Goal: Task Accomplishment & Management: Use online tool/utility

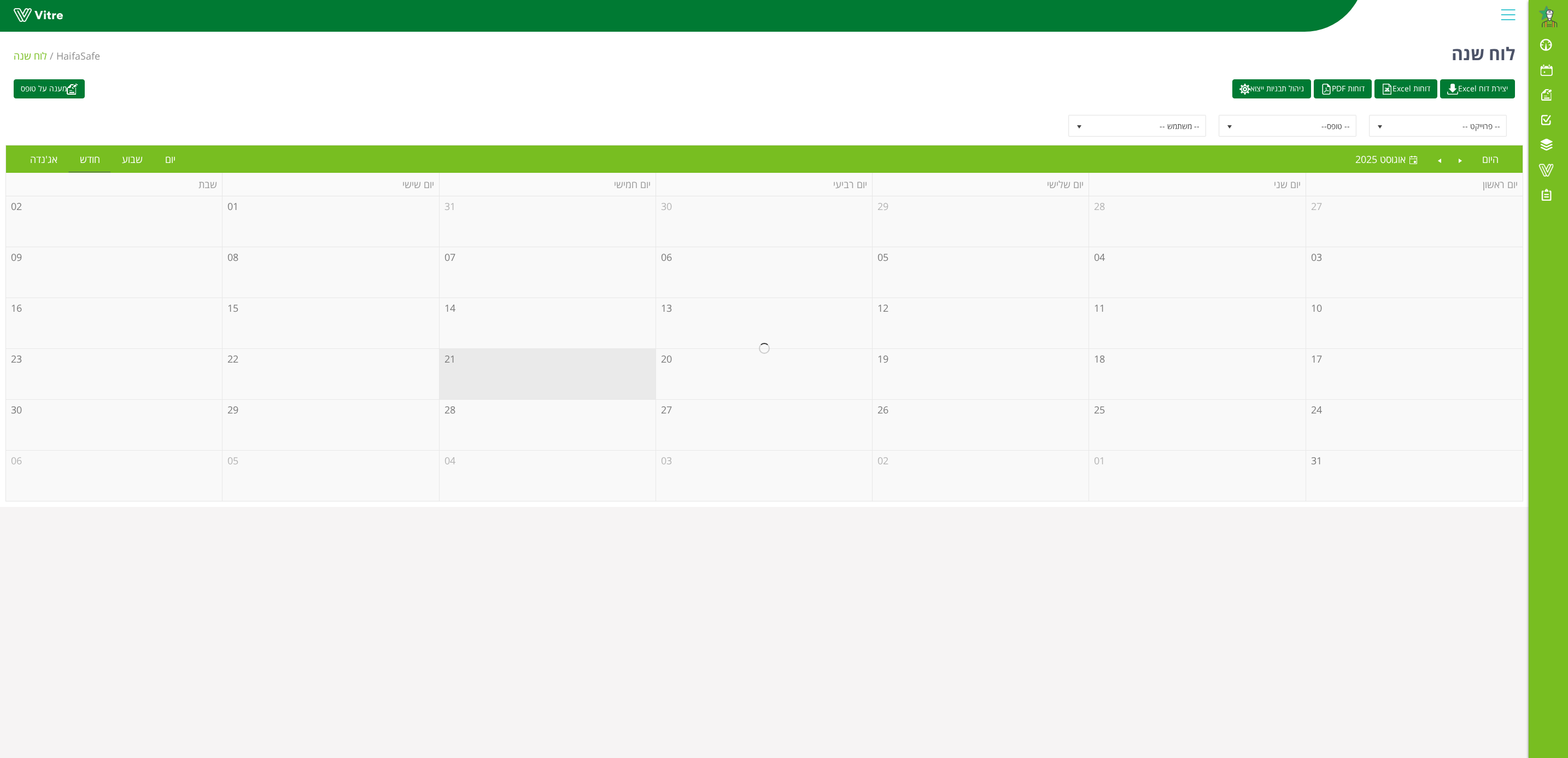
click at [567, 369] on div at bounding box center [765, 348] width 1517 height 304
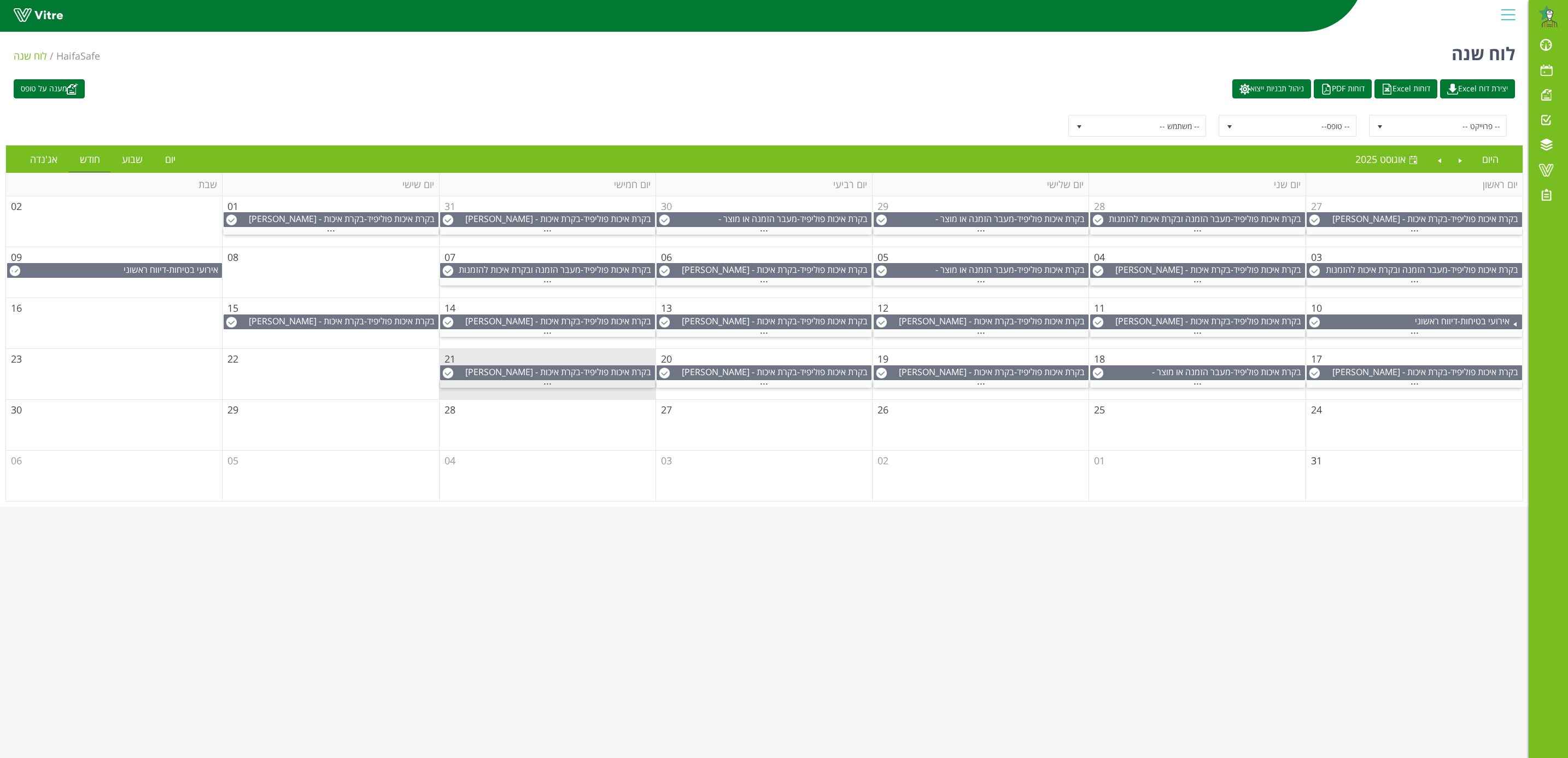
click at [547, 387] on span "..." at bounding box center [547, 381] width 8 height 12
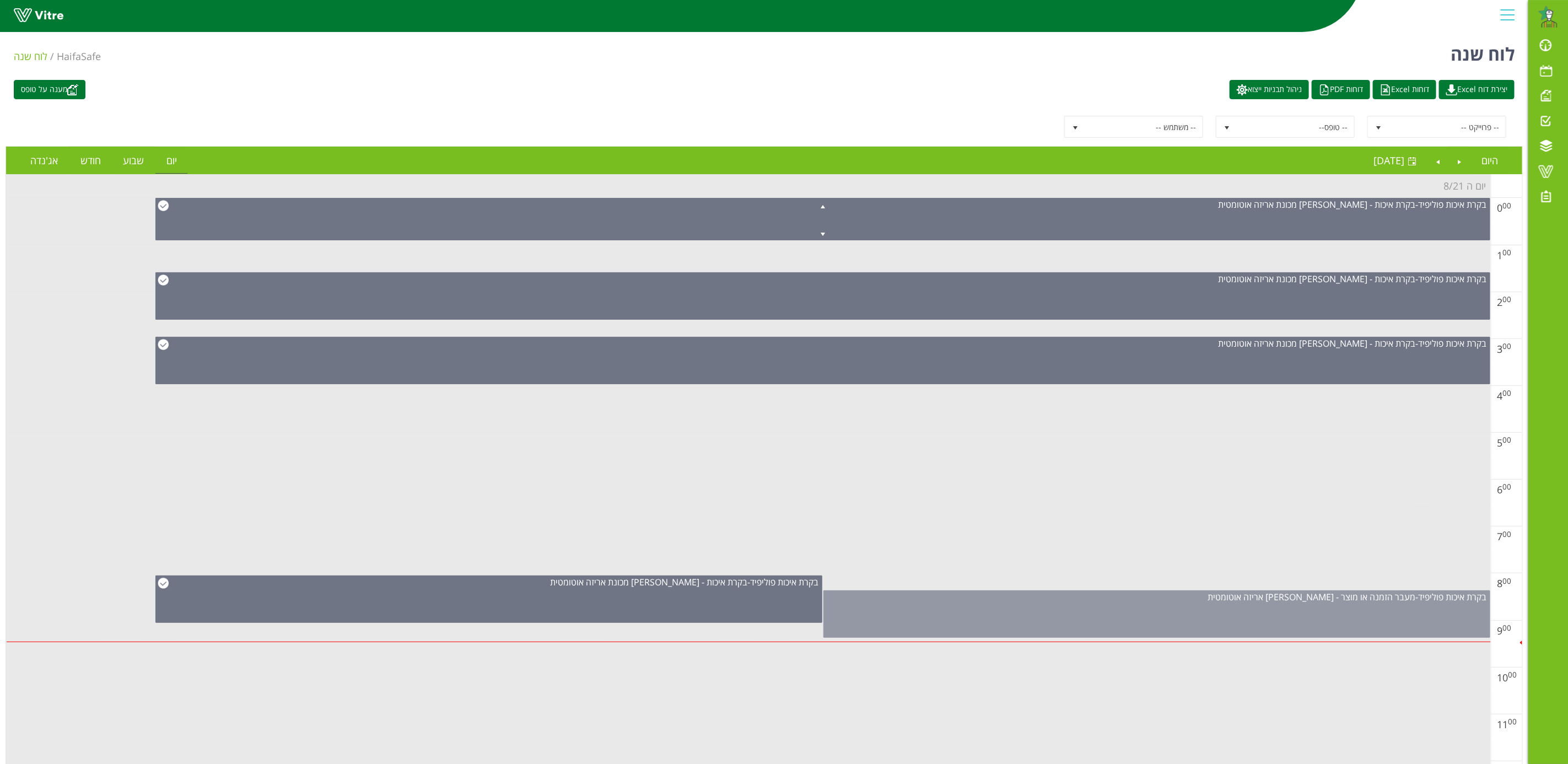
click at [1318, 601] on span "מעבר הזמנה או מוצר - [PERSON_NAME] אריזה אוטומטית" at bounding box center [1311, 597] width 208 height 12
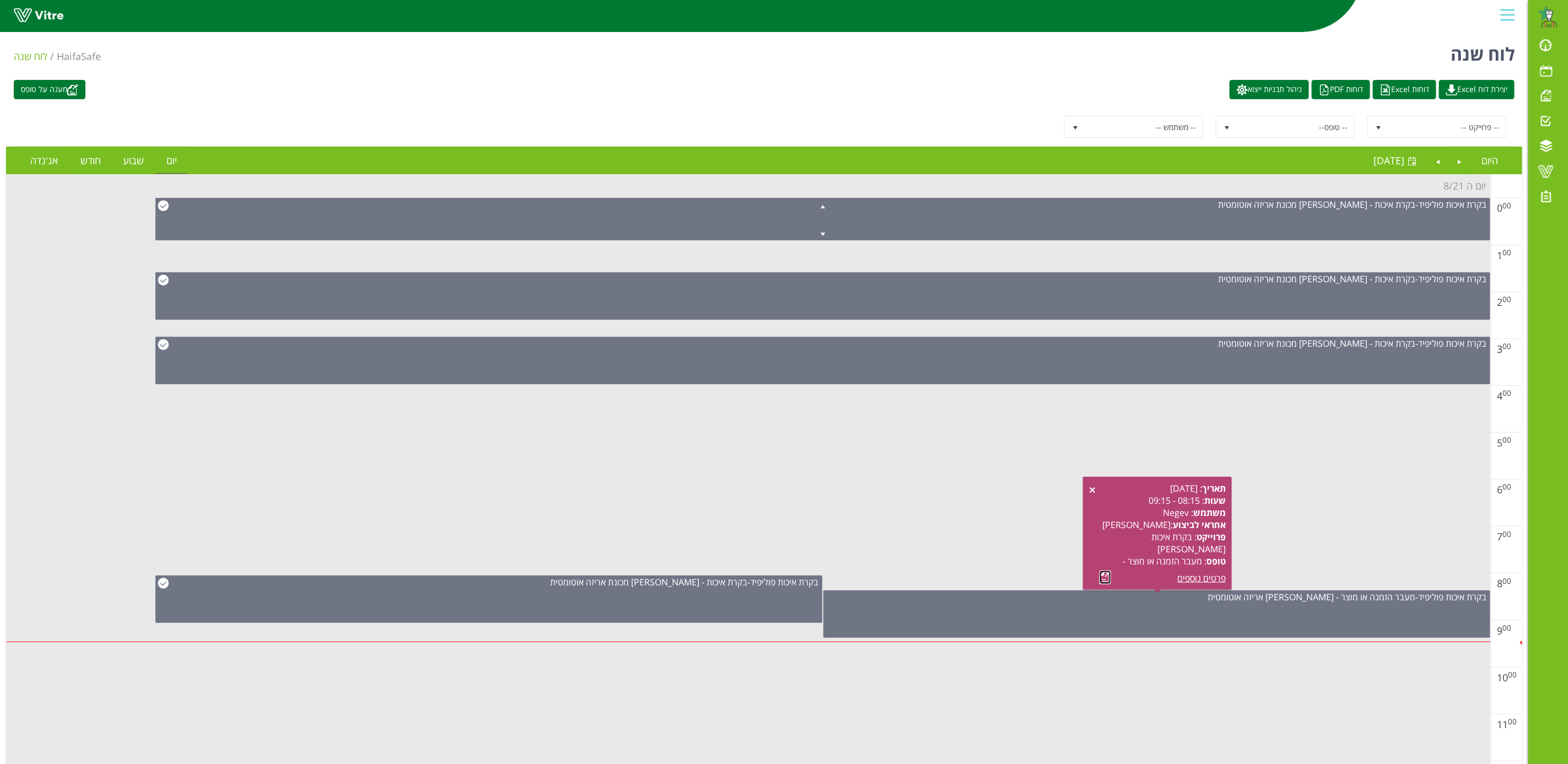
click at [1103, 577] on link at bounding box center [1105, 577] width 12 height 14
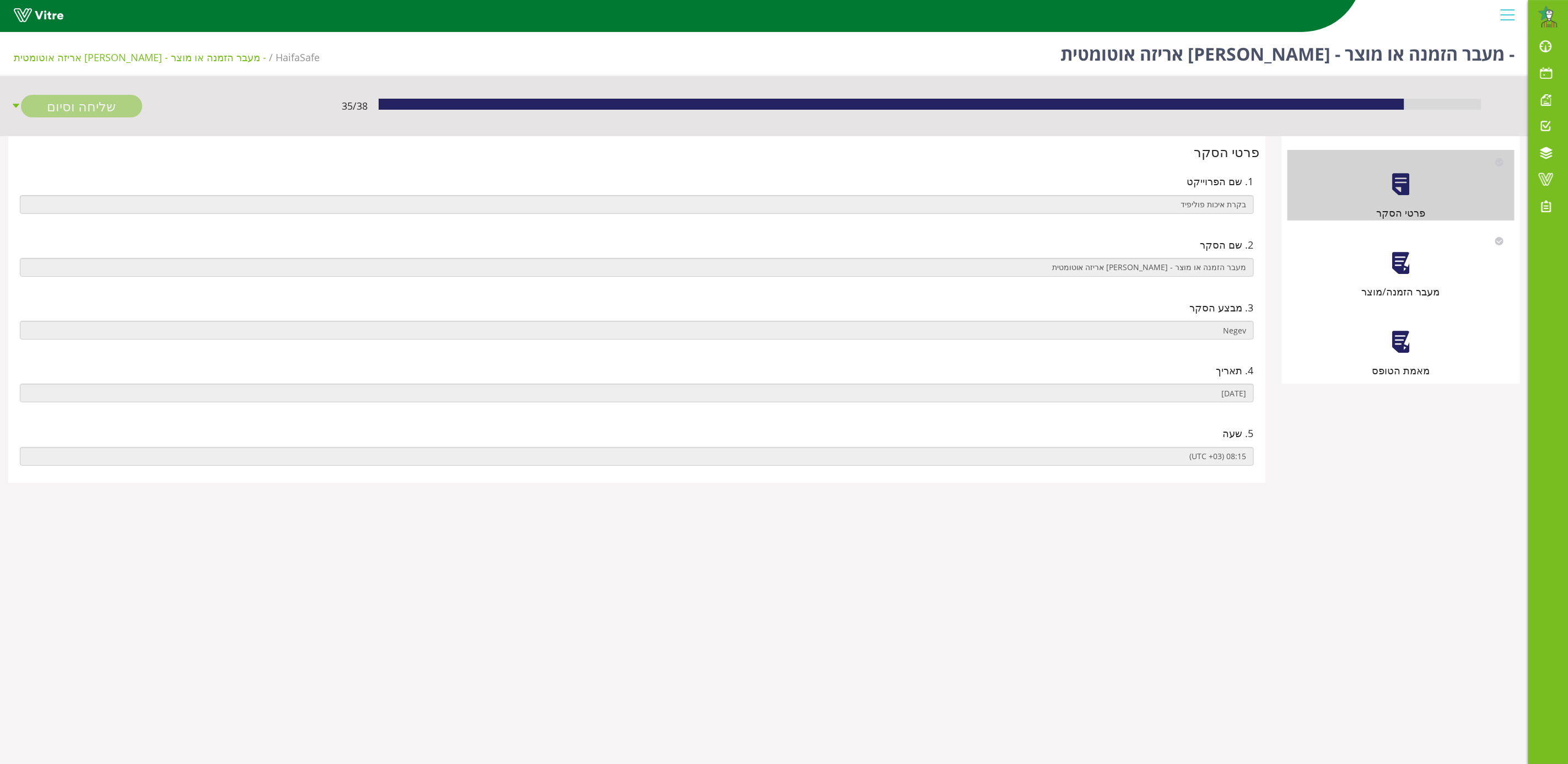
click at [1388, 272] on div "מעבר הזמנה/מוצר" at bounding box center [1401, 264] width 227 height 71
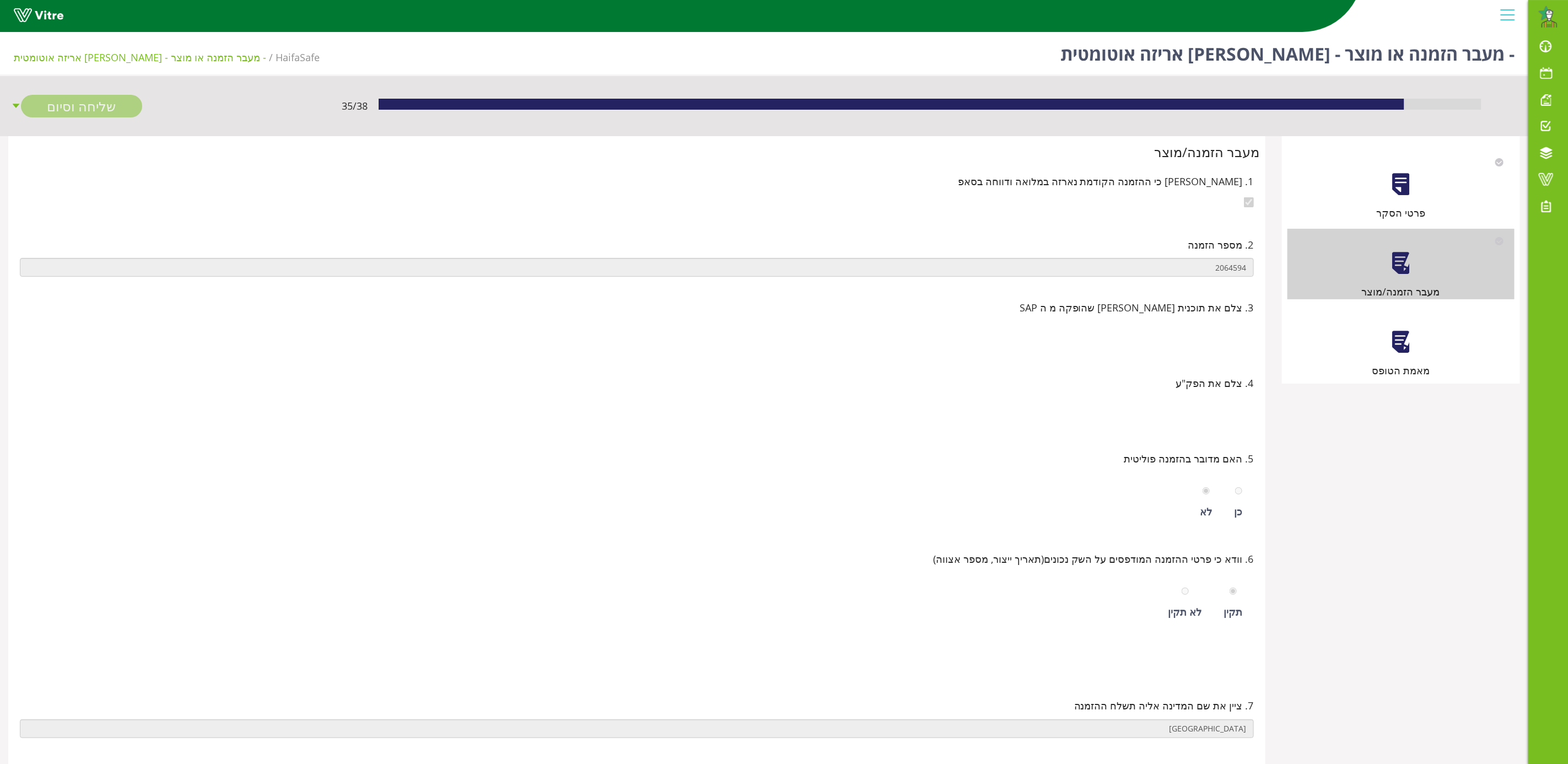
click at [1407, 350] on div at bounding box center [1401, 342] width 25 height 25
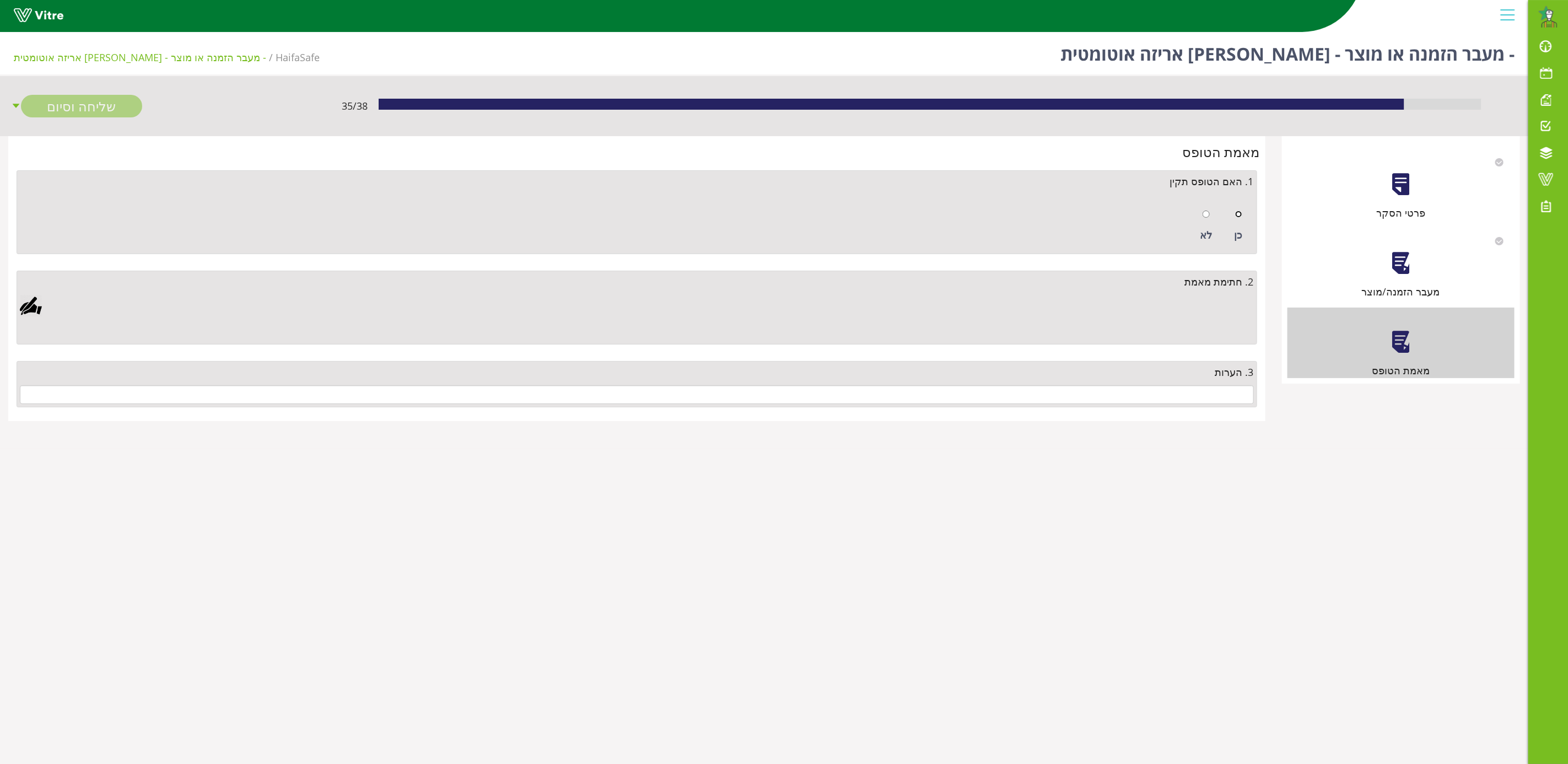
click at [1238, 212] on input "radio" at bounding box center [1239, 214] width 7 height 7
radio input "true"
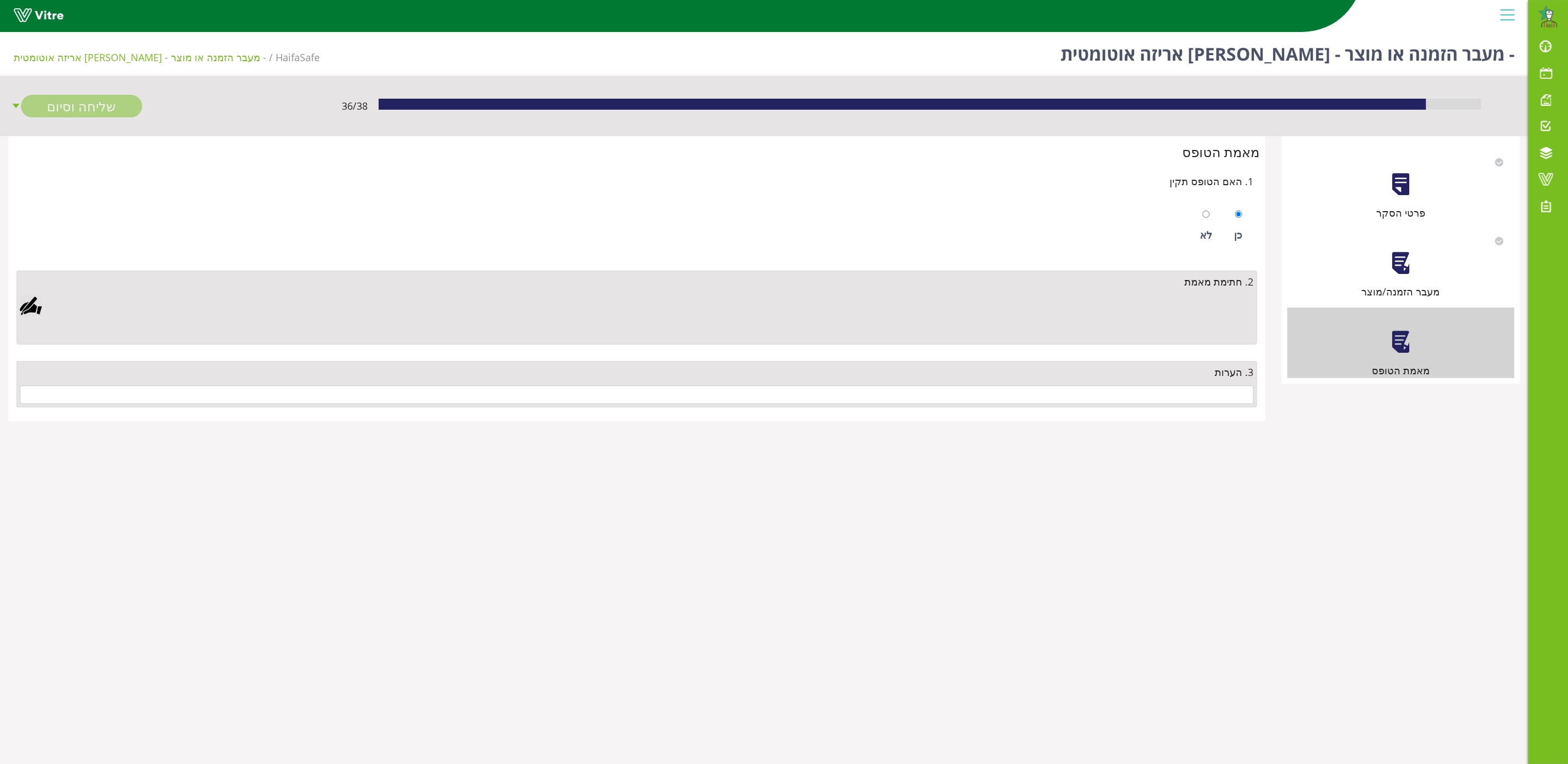
click at [38, 298] on div at bounding box center [31, 306] width 22 height 22
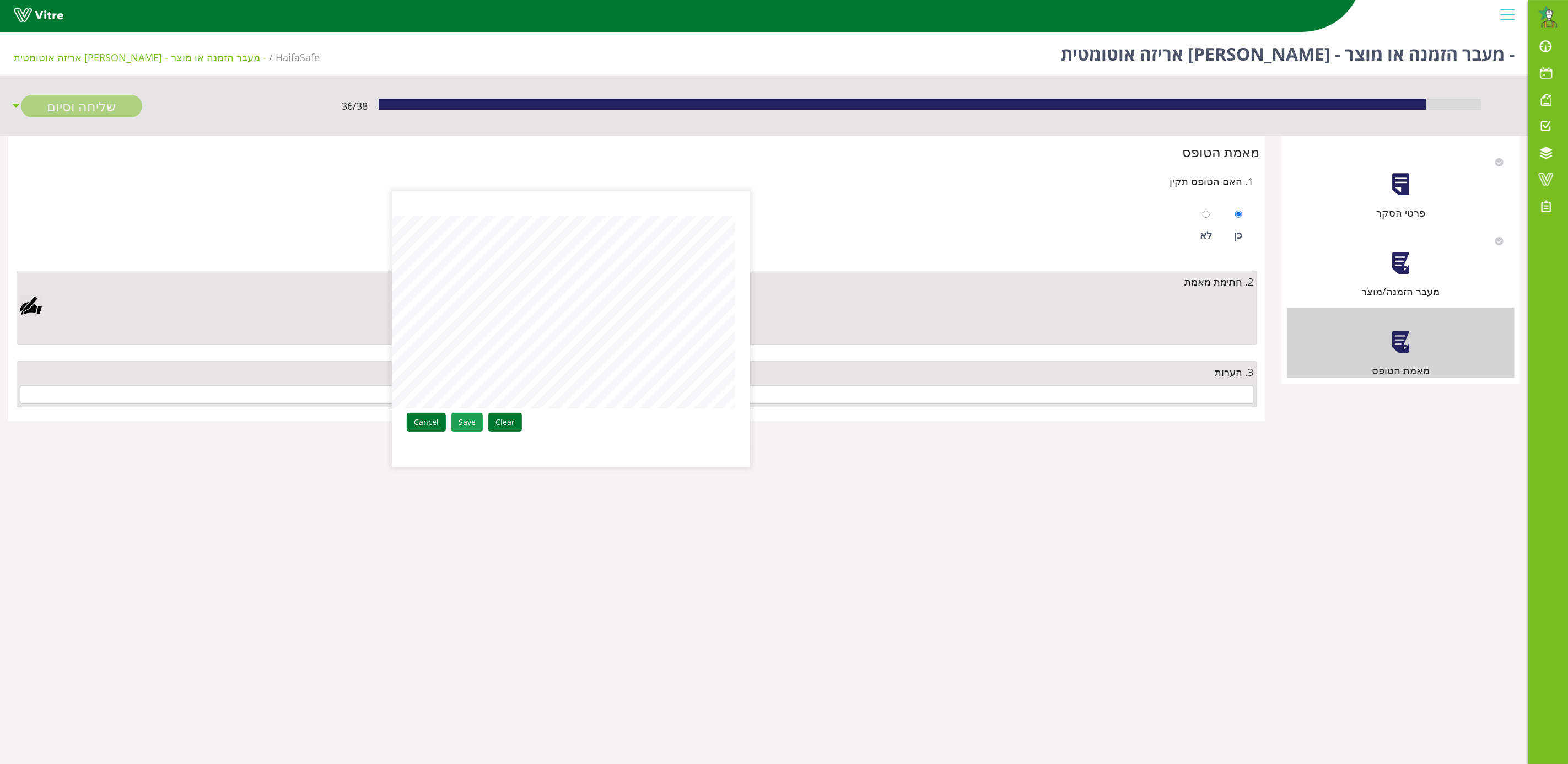
click at [466, 420] on link "Save" at bounding box center [467, 422] width 31 height 19
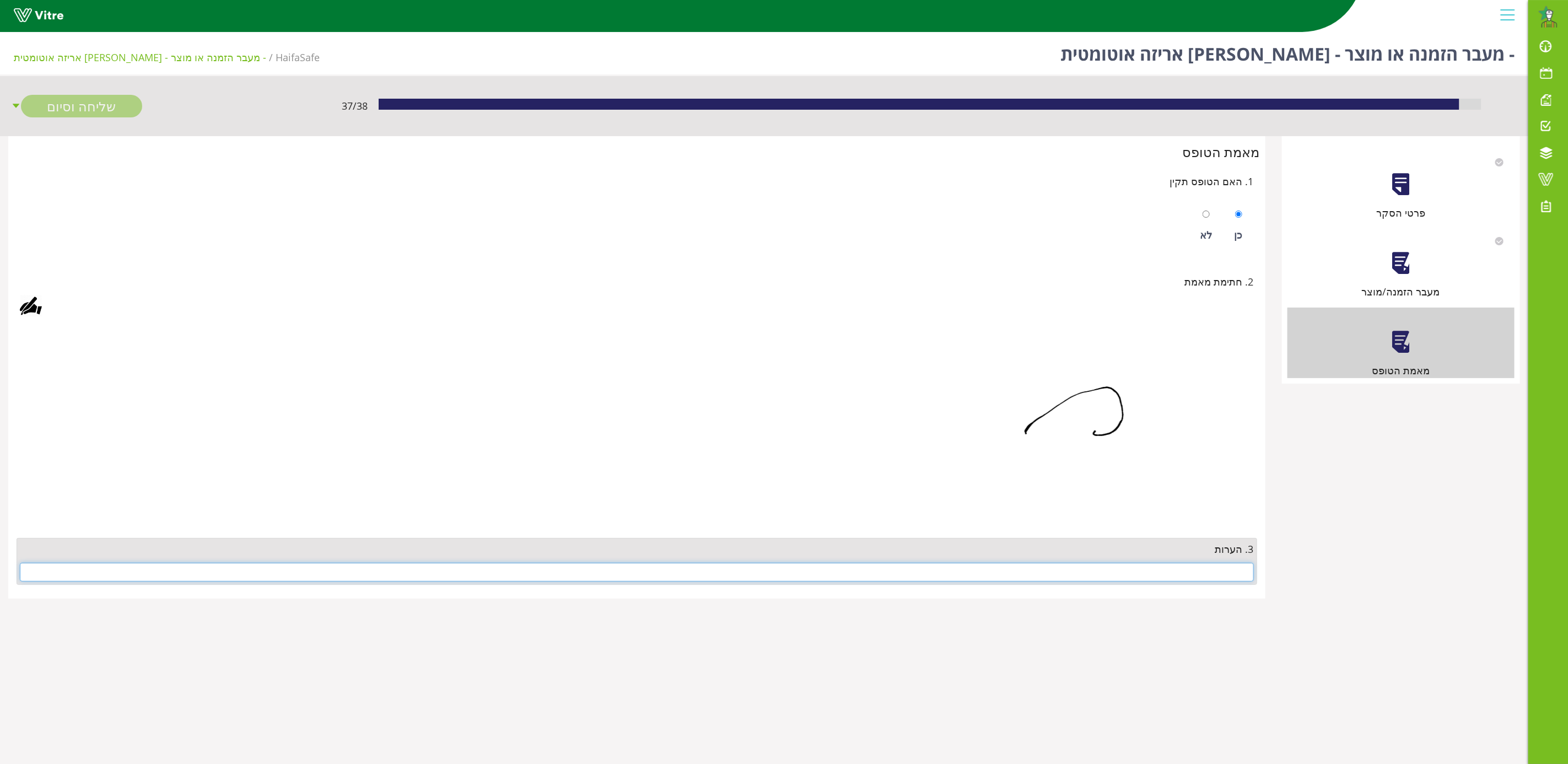
click at [1191, 581] on input "text" at bounding box center [636, 572] width 1234 height 19
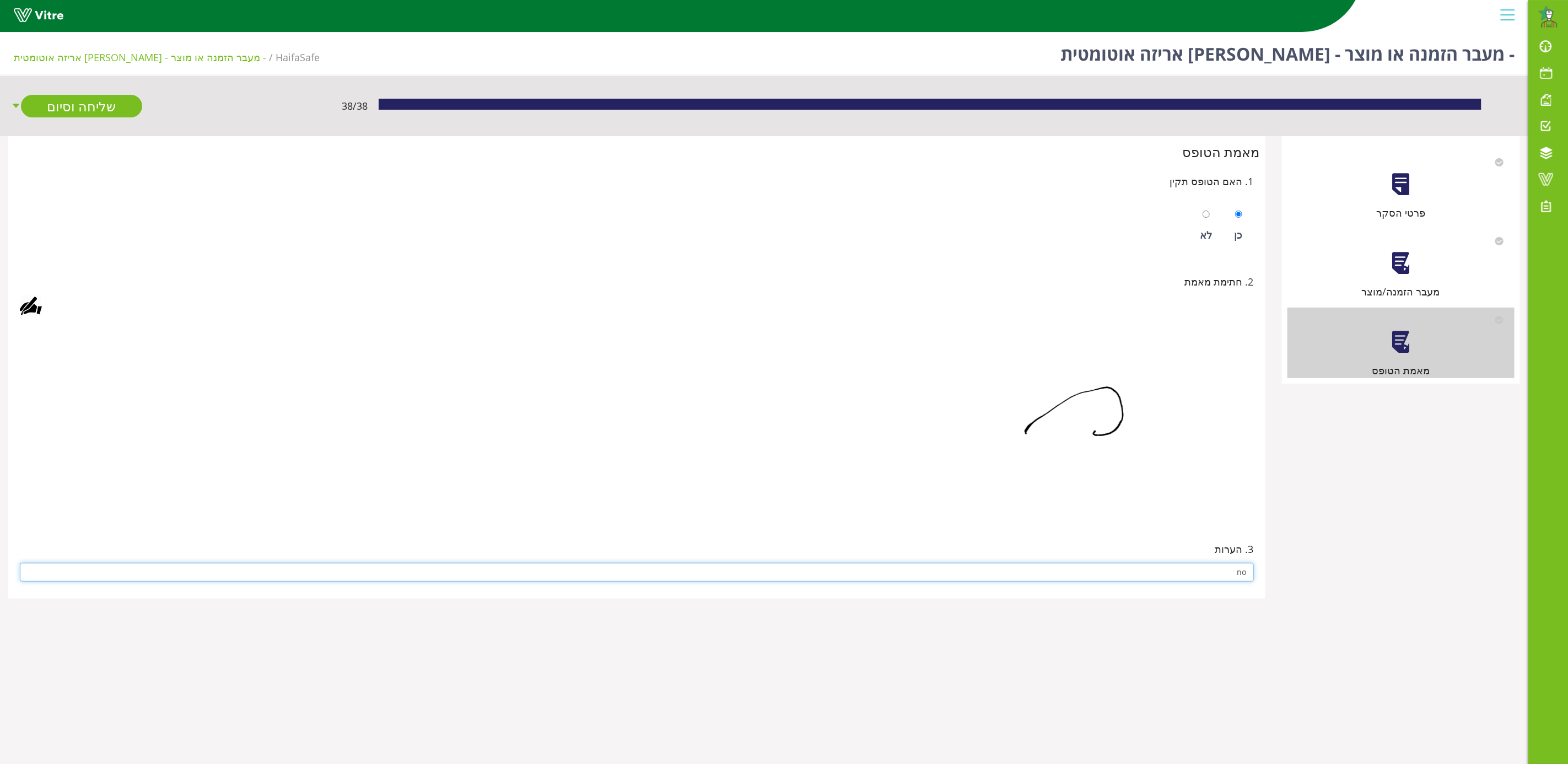
type input "no"
click at [940, 533] on div "3. הערות no" at bounding box center [636, 561] width 1246 height 63
click at [69, 102] on link "שליחה וסיום" at bounding box center [82, 106] width 122 height 23
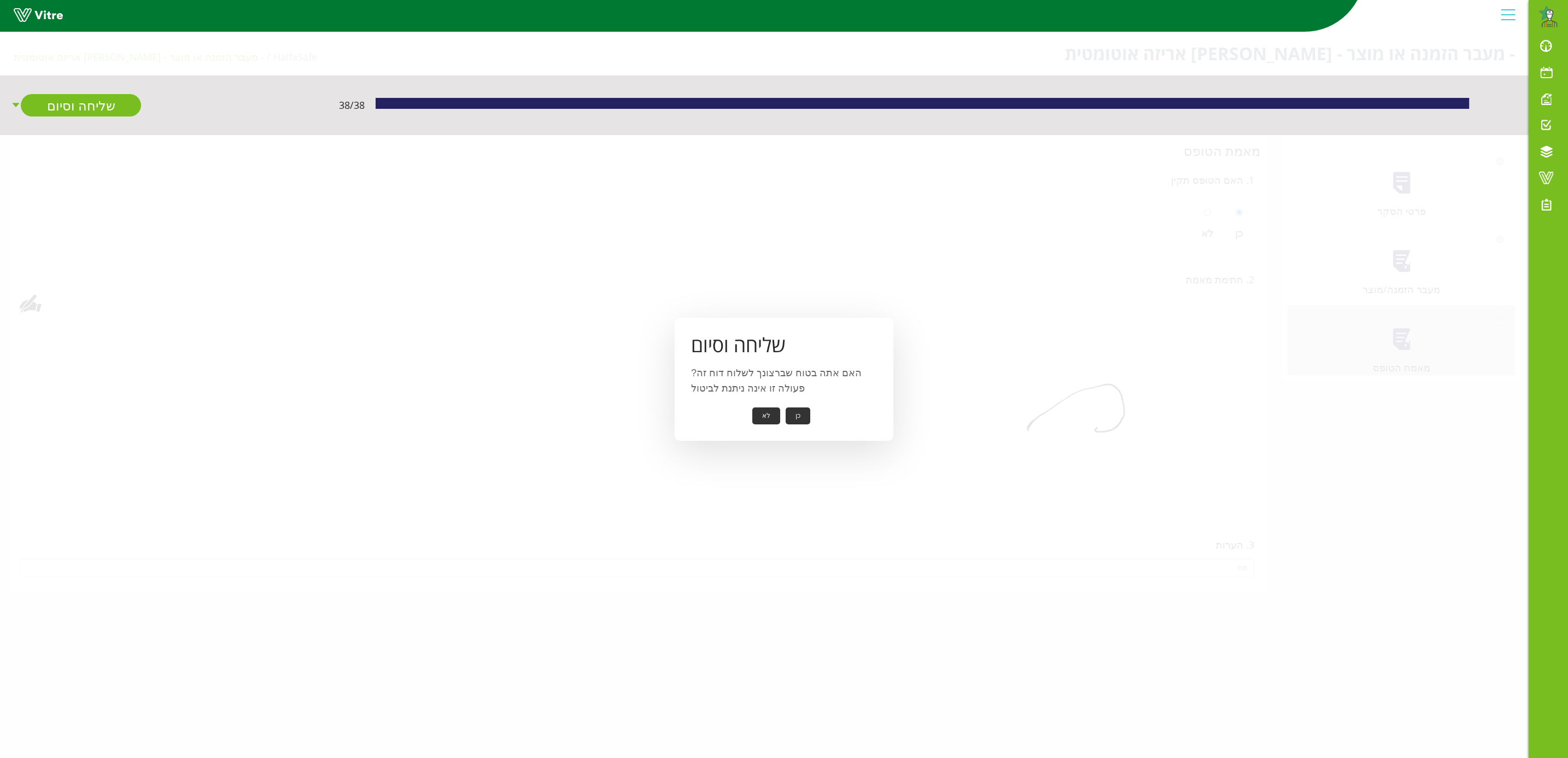
click at [806, 415] on button "כן" at bounding box center [798, 416] width 24 height 17
click at [781, 415] on button "אישור" at bounding box center [781, 409] width 36 height 17
